Goal: Task Accomplishment & Management: Manage account settings

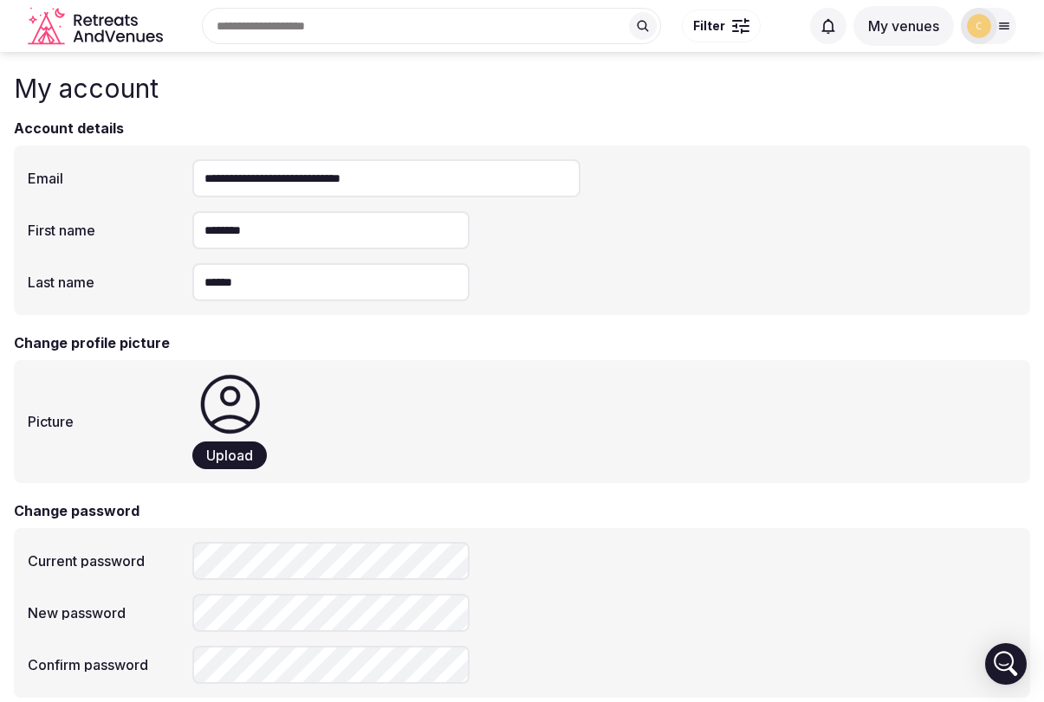
type input "******"
click at [120, 27] on icon "Retreats and Venues company logo" at bounding box center [97, 26] width 139 height 39
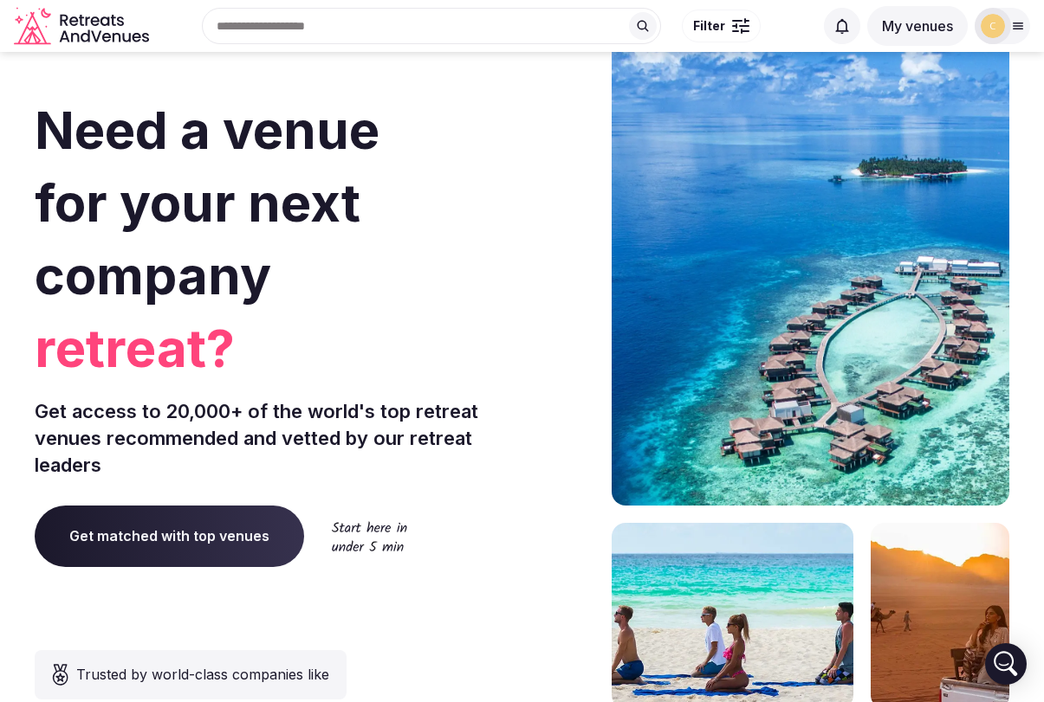
click at [992, 37] on img at bounding box center [992, 26] width 24 height 24
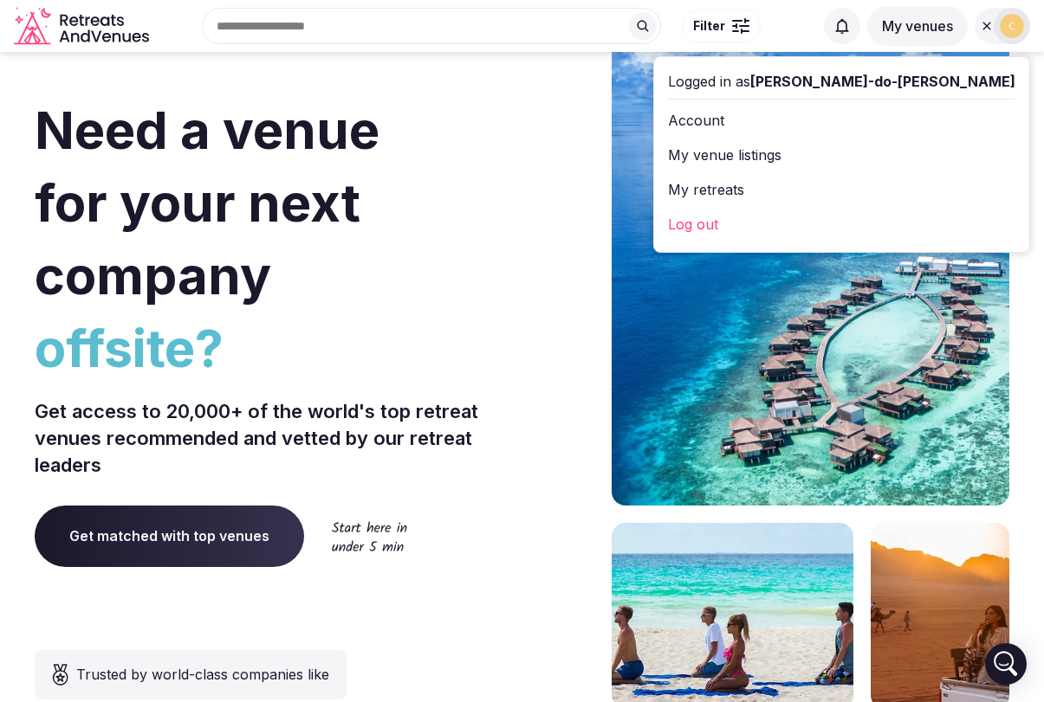
click at [860, 123] on link "Account" at bounding box center [841, 121] width 347 height 28
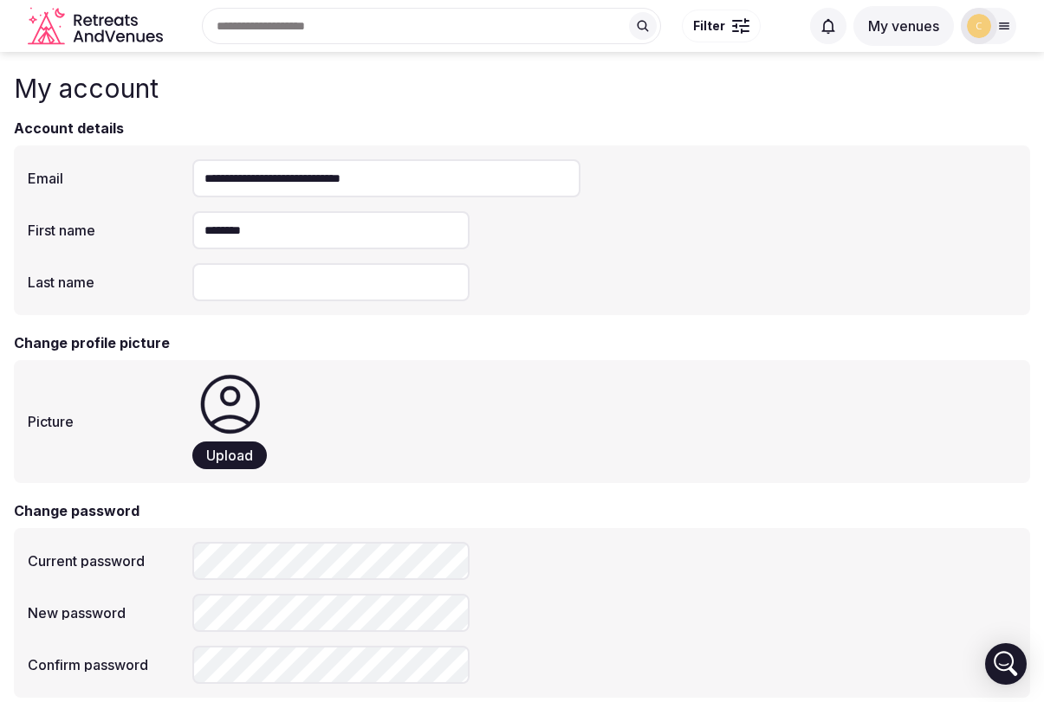
click at [304, 288] on input "Last name" at bounding box center [330, 282] width 277 height 38
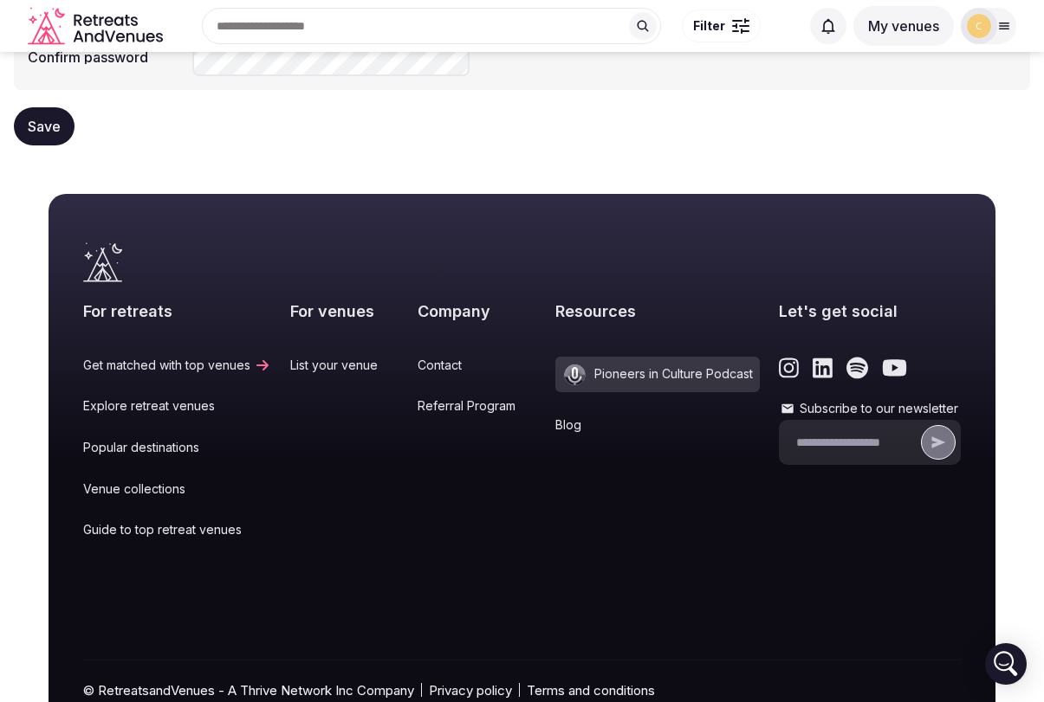
scroll to position [604, 0]
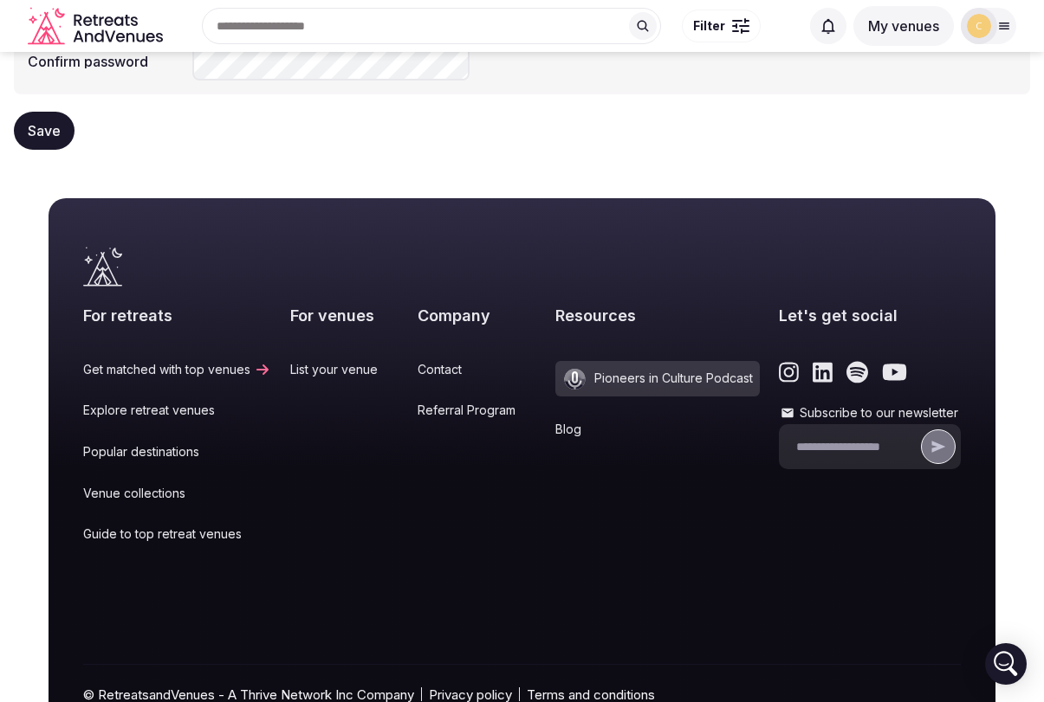
type input "******"
click at [48, 134] on span "Save" at bounding box center [44, 130] width 33 height 17
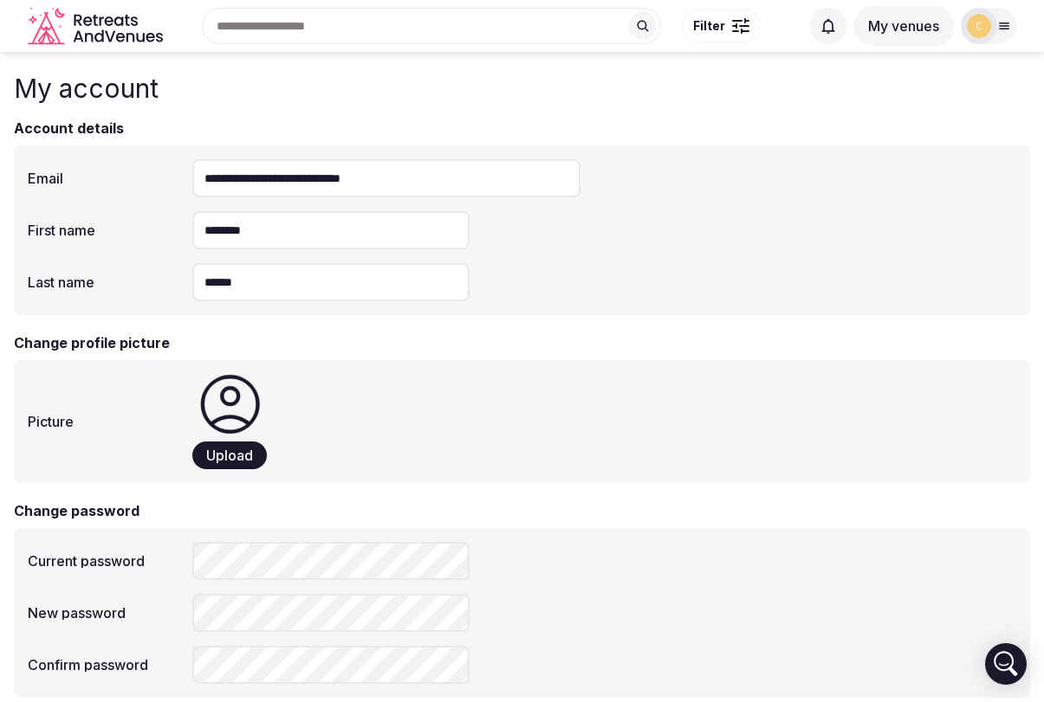
scroll to position [0, 0]
click at [119, 27] on icon "Retreats and Venues company logo" at bounding box center [97, 26] width 139 height 39
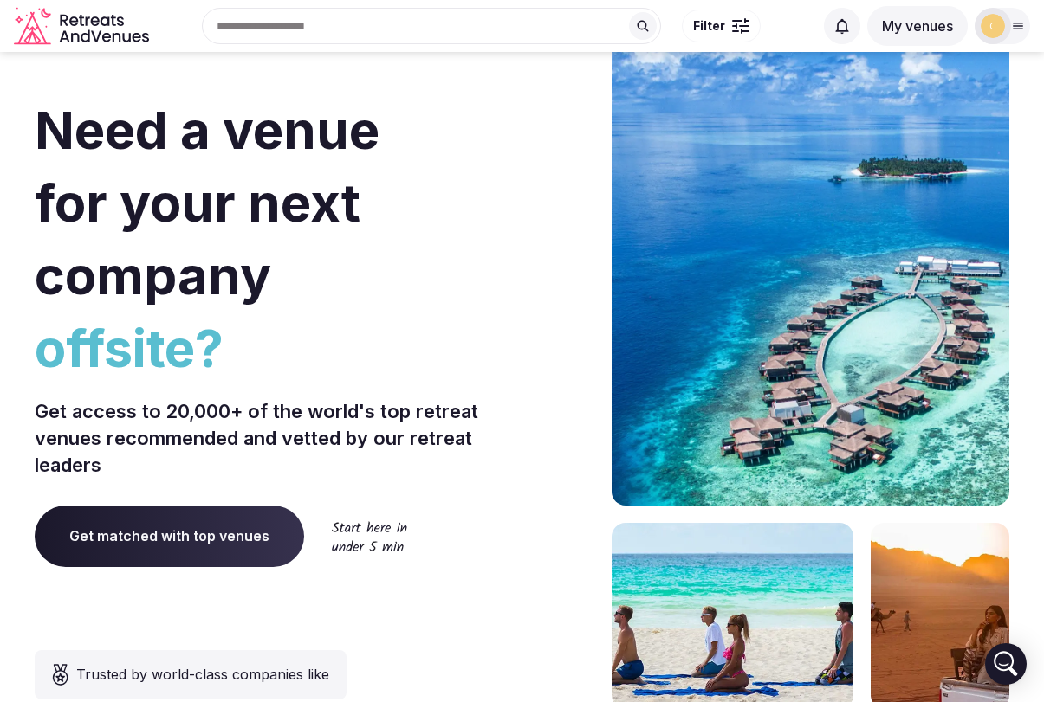
click at [927, 35] on button "My venues" at bounding box center [917, 26] width 100 height 40
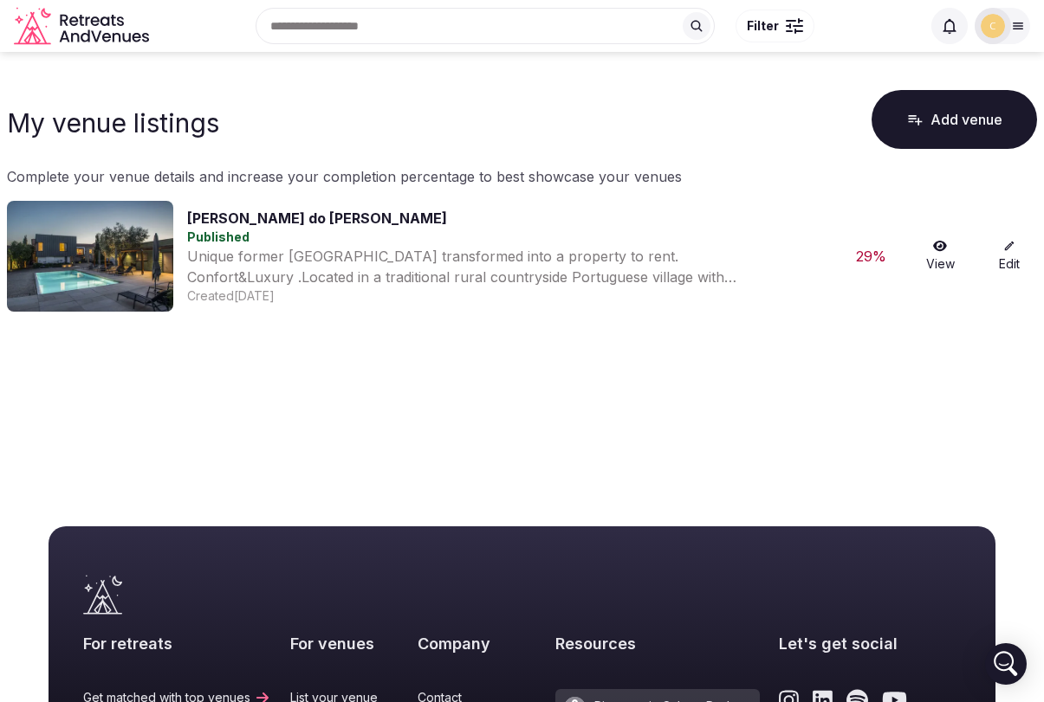
click at [156, 253] on img at bounding box center [90, 256] width 166 height 111
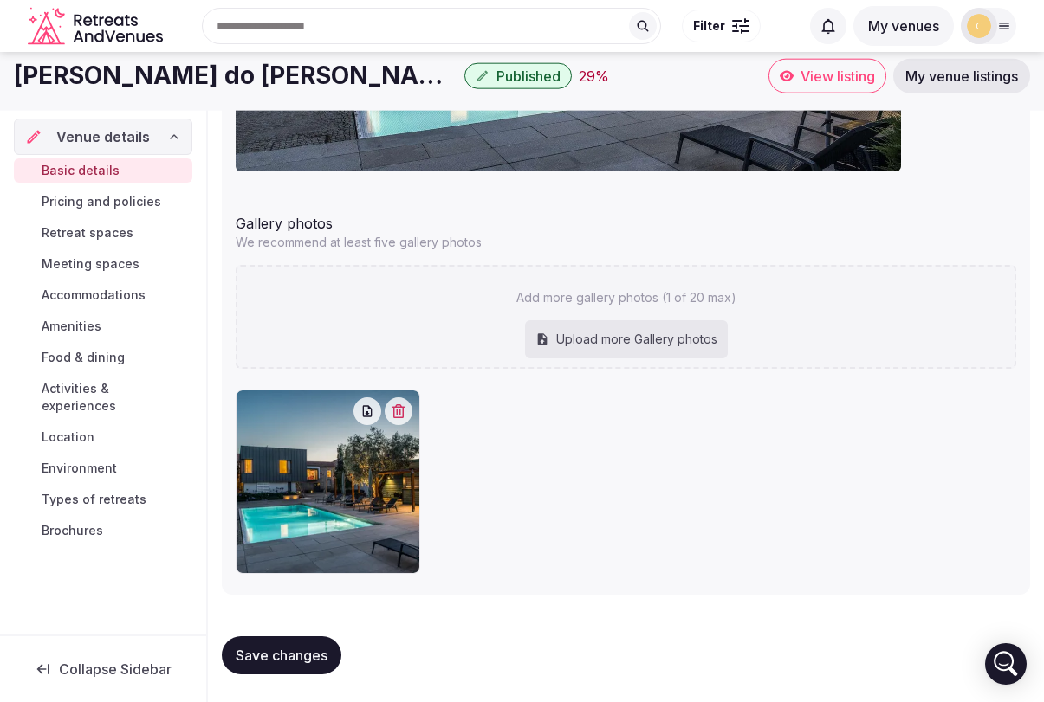
scroll to position [1997, 0]
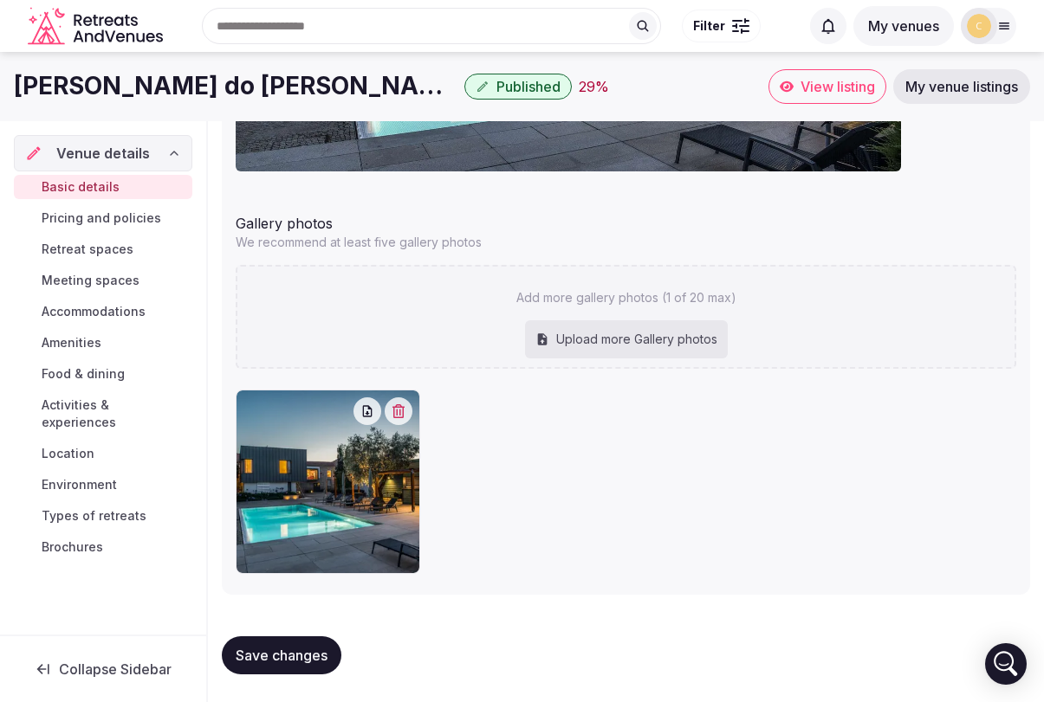
click at [479, 204] on div "Cover photo Required for published venues Gallery photos We recommend at least …" at bounding box center [626, 137] width 808 height 915
click at [465, 236] on p "We recommend at least five gallery photos" at bounding box center [626, 242] width 780 height 17
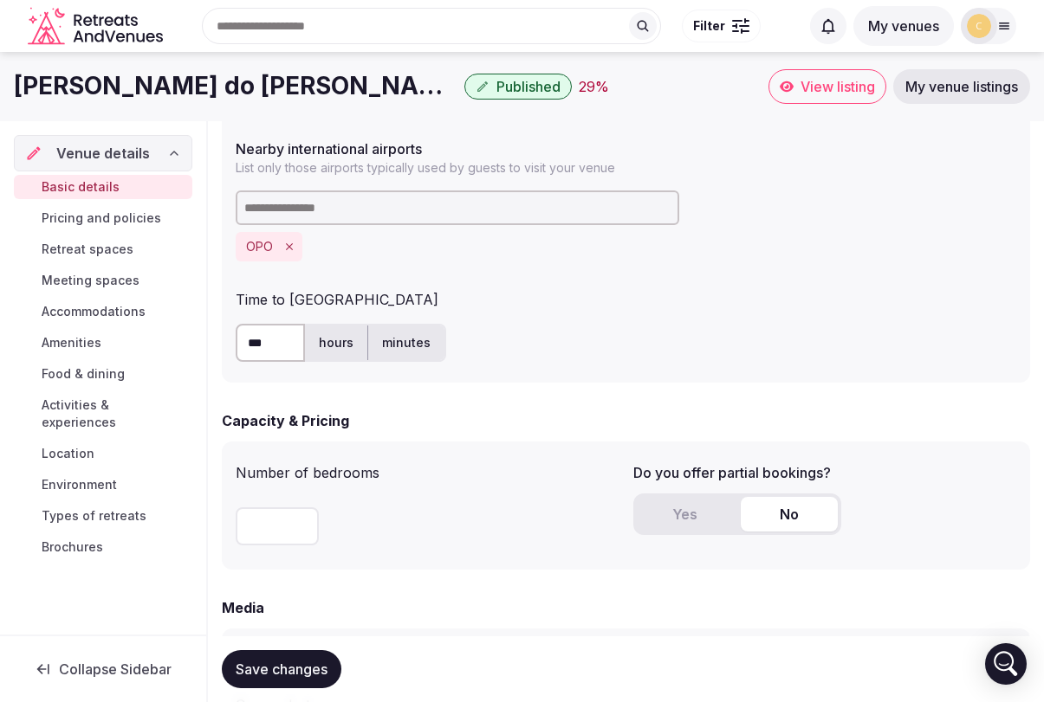
scroll to position [1029, 0]
